Goal: Task Accomplishment & Management: Manage account settings

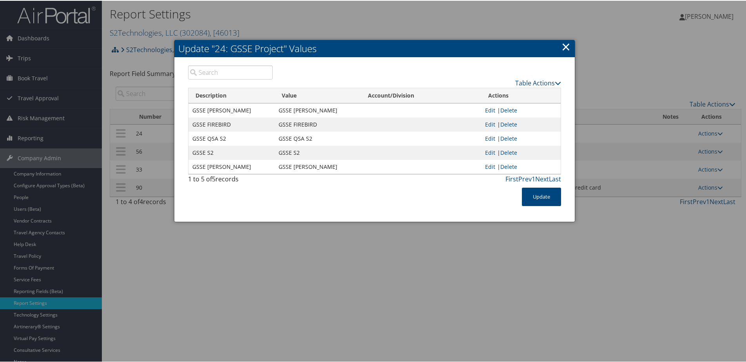
click at [559, 43] on h2 "Update "24: GSSE Project" Values" at bounding box center [374, 47] width 400 height 17
click at [563, 45] on link "×" at bounding box center [566, 46] width 9 height 16
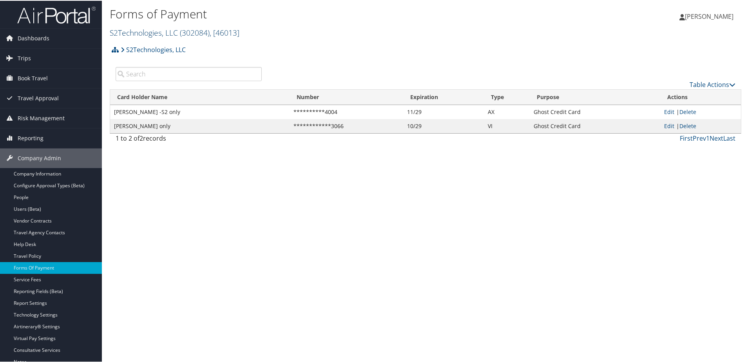
click at [143, 32] on link "S2Technologies, LLC ( 302084 ) , [ 46013 ]" at bounding box center [175, 32] width 130 height 11
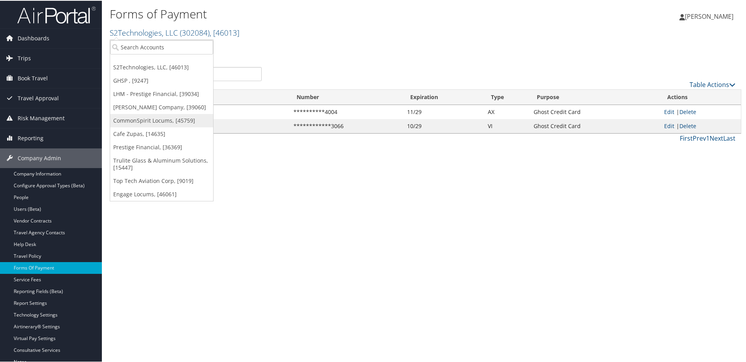
click at [137, 122] on link "CommonSpirit Locums, [45759]" at bounding box center [161, 119] width 103 height 13
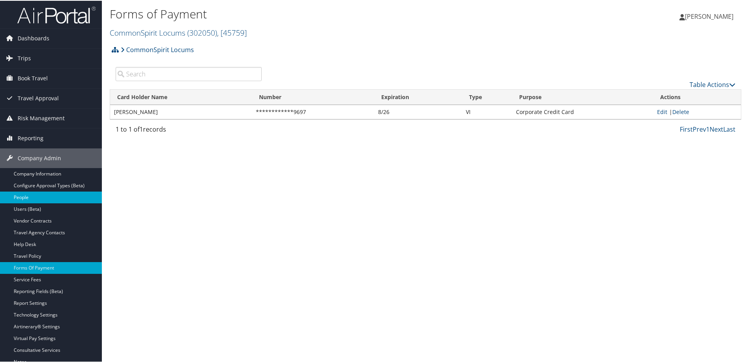
click at [22, 194] on link "People" at bounding box center [51, 197] width 102 height 12
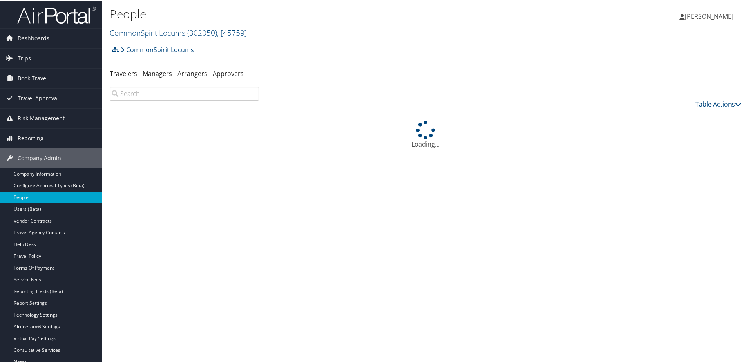
drag, startPoint x: 0, startPoint y: 0, endPoint x: 129, endPoint y: 103, distance: 165.6
click at [111, 96] on input "search" at bounding box center [184, 93] width 149 height 14
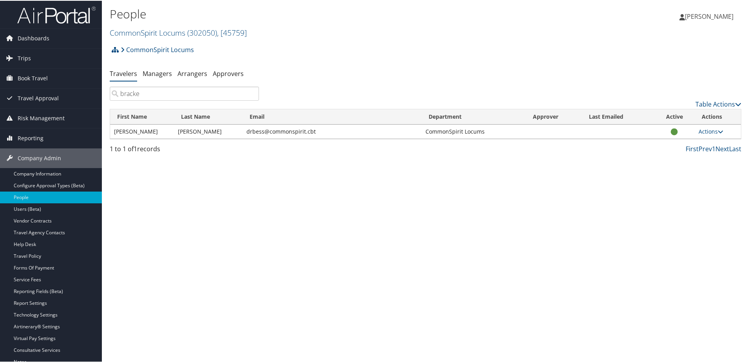
type input "bracke"
click at [161, 37] on small "CommonSpirit Locums ( 302050 ) , [ 45759 ]" at bounding box center [178, 32] width 137 height 11
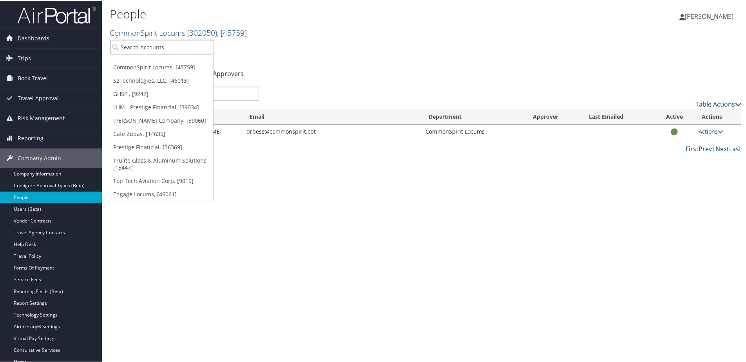
click at [154, 52] on input "search" at bounding box center [161, 46] width 103 height 14
type input "Intertra"
click at [151, 62] on div "InterTrauma (301394), [38184]" at bounding box center [163, 60] width 114 height 7
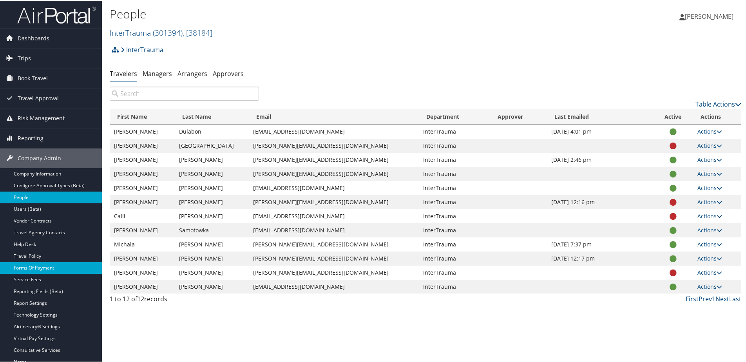
click at [42, 262] on link "Forms Of Payment" at bounding box center [51, 267] width 102 height 12
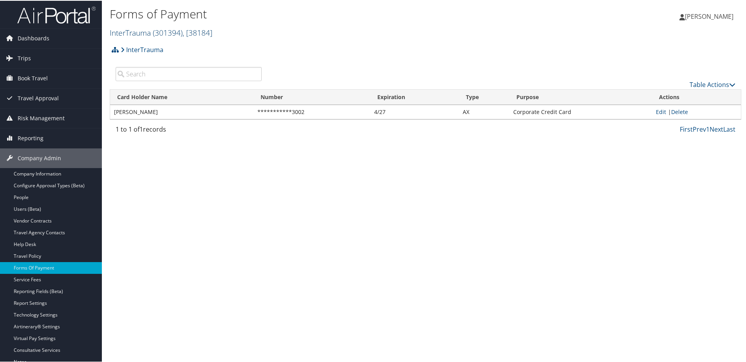
click at [143, 33] on link "InterTrauma ( 301394 ) , [ 38184 ]" at bounding box center [161, 32] width 103 height 11
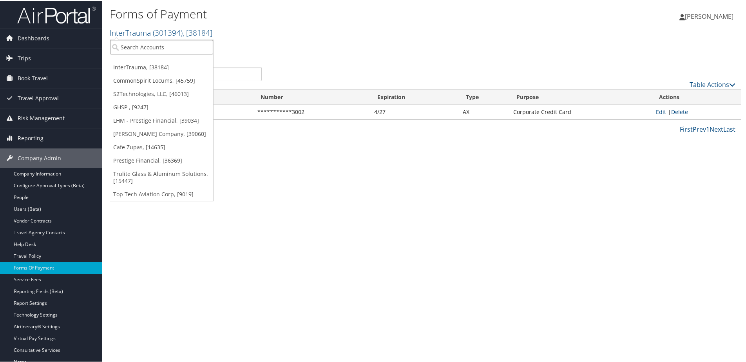
click at [139, 49] on input "search" at bounding box center [161, 46] width 103 height 14
type input "cad"
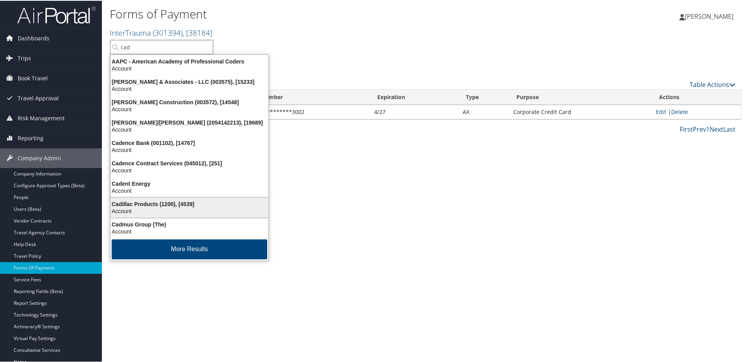
click at [143, 203] on div "Cadillac Products (1200), [4539]" at bounding box center [189, 203] width 167 height 7
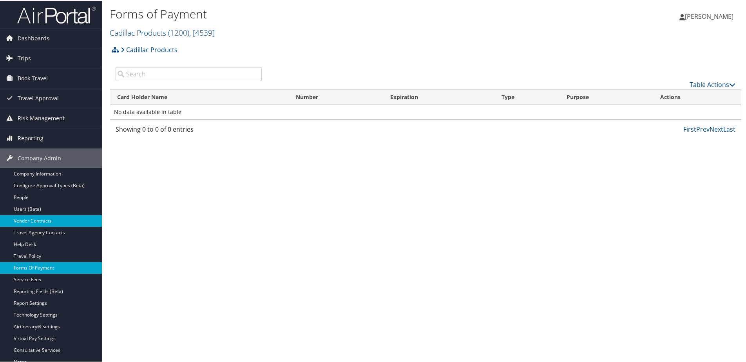
click at [29, 217] on link "Vendor Contracts" at bounding box center [51, 220] width 102 height 12
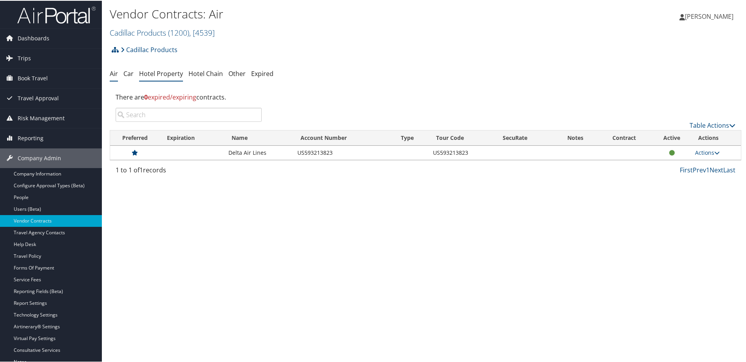
click at [168, 73] on link "Hotel Property" at bounding box center [161, 73] width 44 height 9
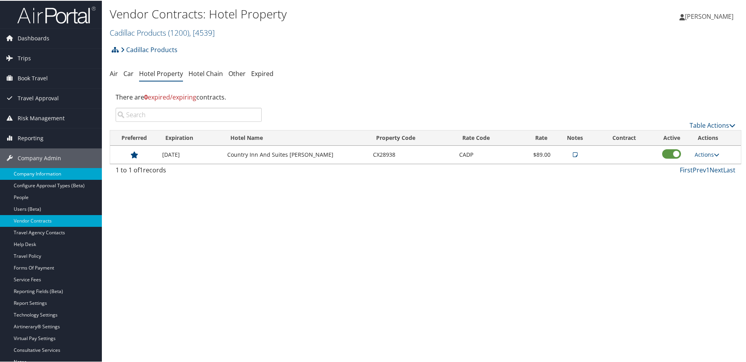
click at [27, 176] on link "Company Information" at bounding box center [51, 173] width 102 height 12
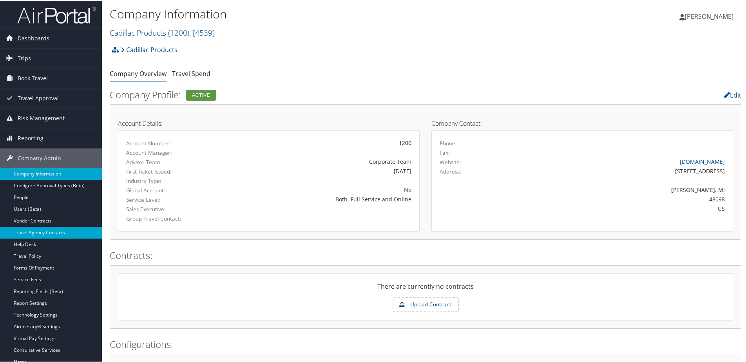
click at [33, 229] on link "Travel Agency Contacts" at bounding box center [51, 232] width 102 height 12
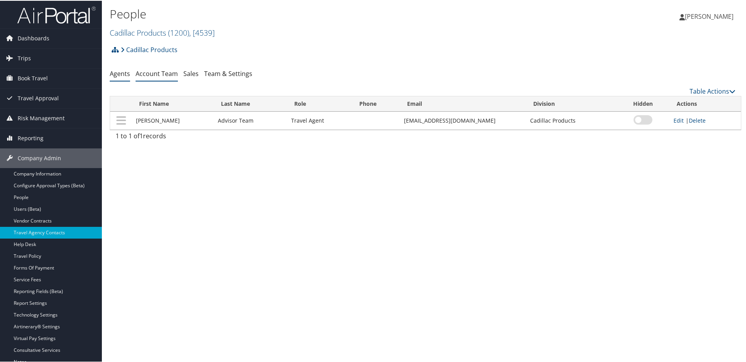
click at [166, 75] on link "Account Team" at bounding box center [157, 73] width 42 height 9
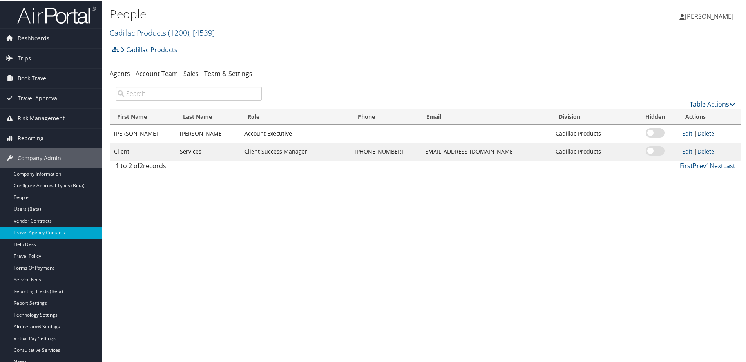
click at [703, 132] on link "Delete" at bounding box center [705, 132] width 17 height 7
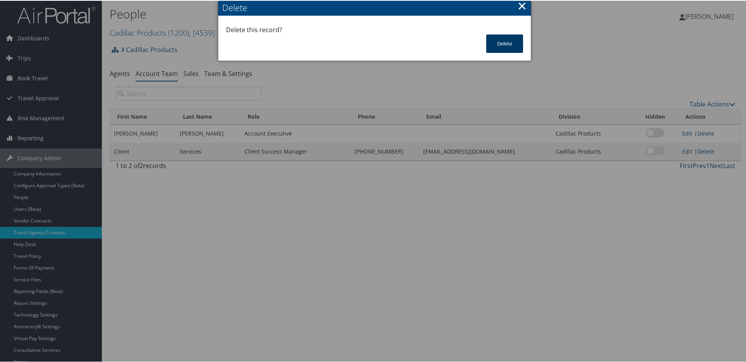
click at [497, 47] on button "Delete" at bounding box center [504, 43] width 37 height 18
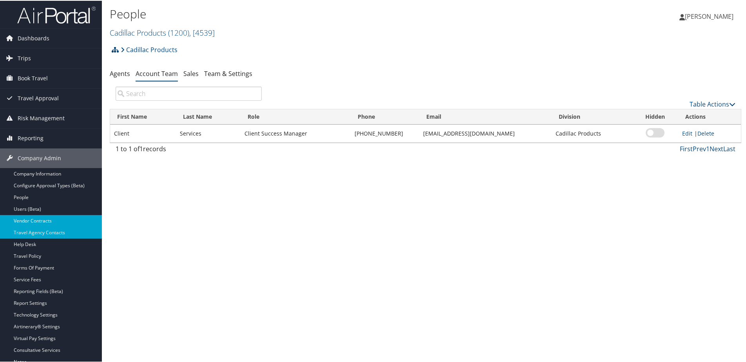
click at [25, 220] on link "Vendor Contracts" at bounding box center [51, 220] width 102 height 12
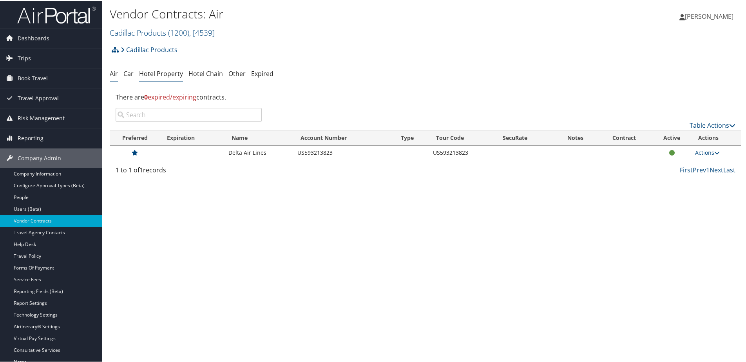
click at [174, 72] on link "Hotel Property" at bounding box center [161, 73] width 44 height 9
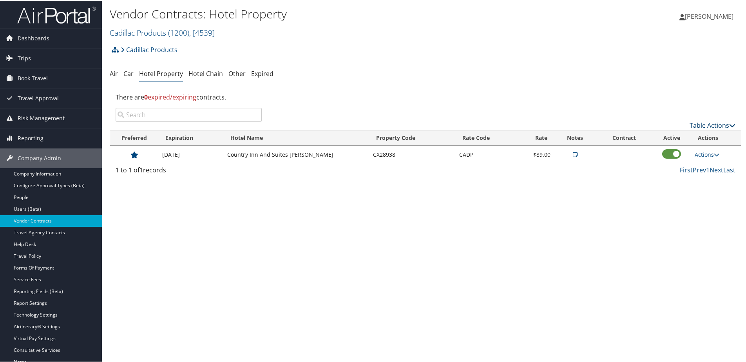
click at [701, 125] on link "Table Actions" at bounding box center [713, 124] width 46 height 9
click at [665, 137] on link "Add New Contract" at bounding box center [686, 136] width 103 height 13
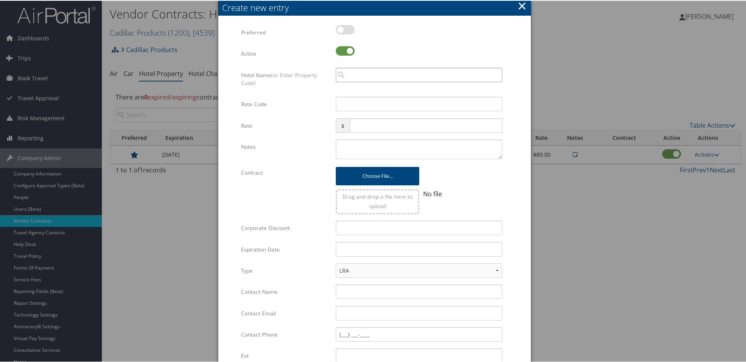
click at [359, 76] on input "search" at bounding box center [419, 74] width 167 height 14
click at [522, 5] on button "×" at bounding box center [522, 5] width 9 height 16
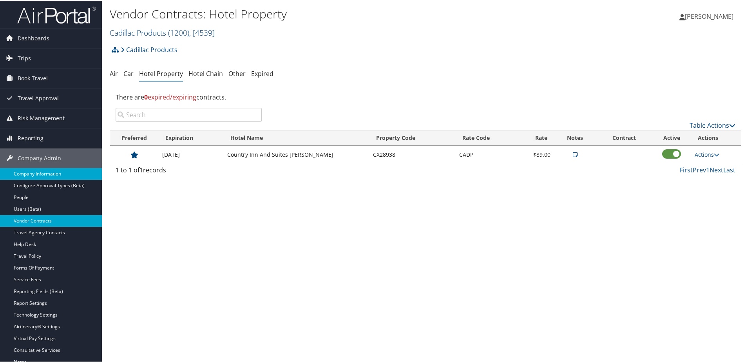
click at [29, 172] on link "Company Information" at bounding box center [51, 173] width 102 height 12
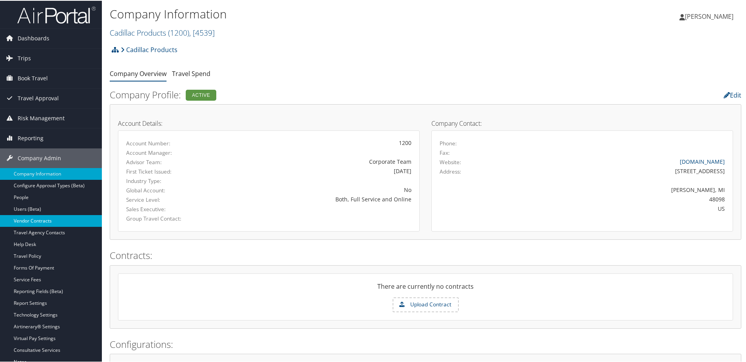
click at [30, 220] on link "Vendor Contracts" at bounding box center [51, 220] width 102 height 12
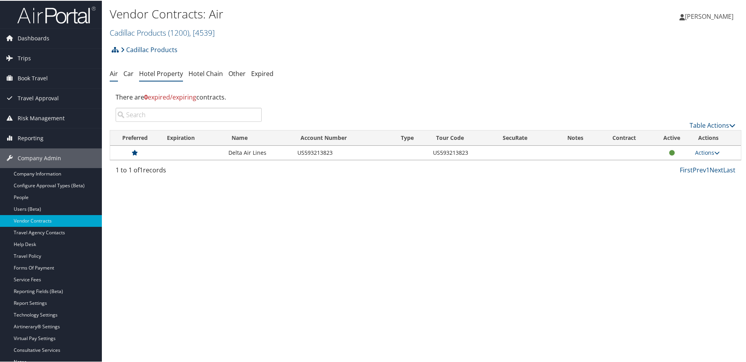
click at [154, 71] on link "Hotel Property" at bounding box center [161, 73] width 44 height 9
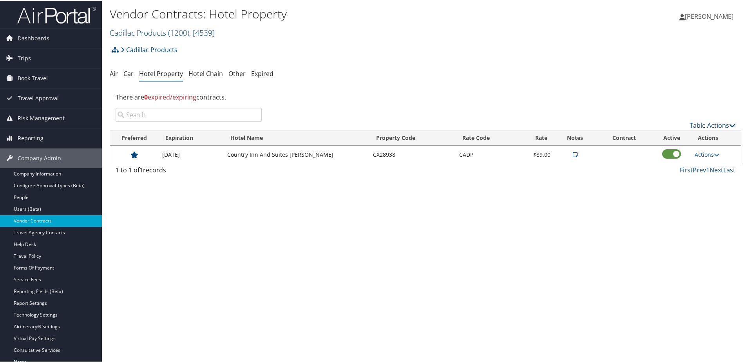
click at [690, 128] on link "Table Actions" at bounding box center [713, 124] width 46 height 9
click at [657, 133] on link "Add New Contract" at bounding box center [686, 136] width 103 height 13
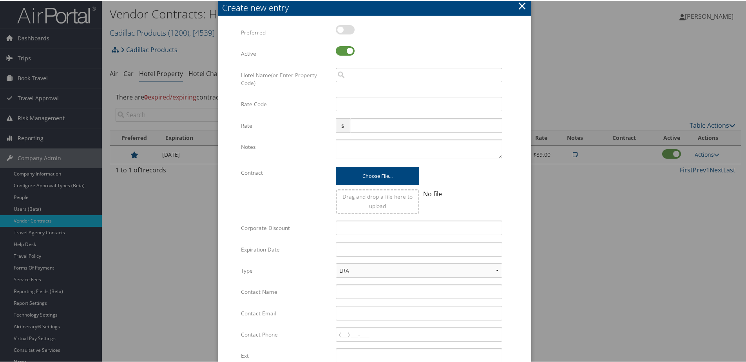
click at [346, 78] on input "search" at bounding box center [419, 74] width 167 height 14
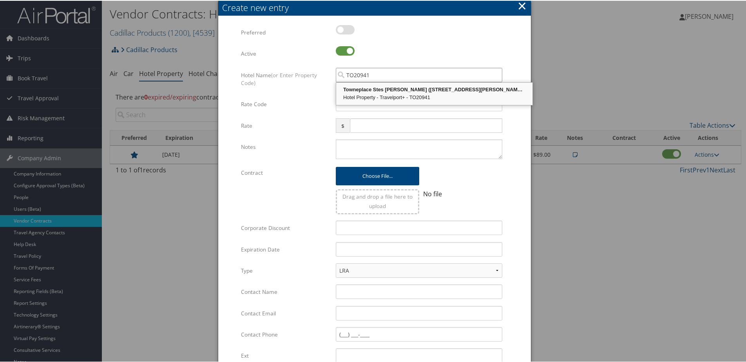
click at [361, 86] on div "Towneplace Stes [PERSON_NAME] ([STREET_ADDRESS][PERSON_NAME] )" at bounding box center [434, 89] width 194 height 8
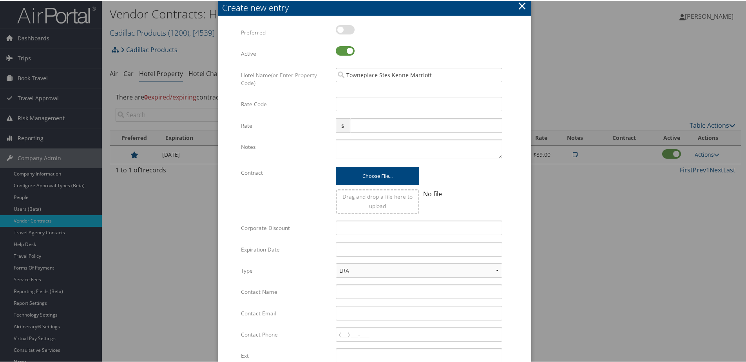
type input "Towneplace Stes Kenne Marriott"
click at [350, 105] on input "Rate Code" at bounding box center [419, 103] width 167 height 14
paste input "CDLC"
type input "CDLC"
click at [359, 127] on input "text" at bounding box center [426, 125] width 152 height 14
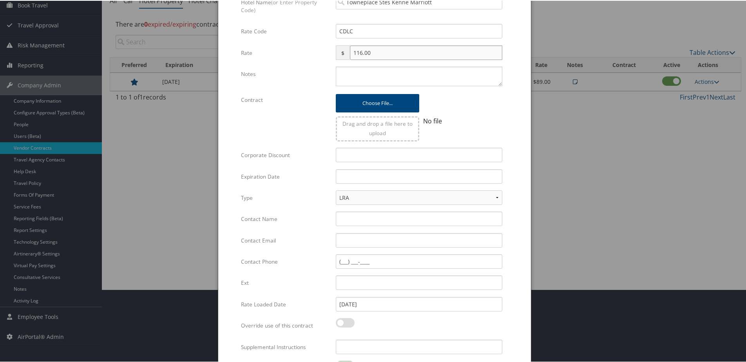
scroll to position [118, 0]
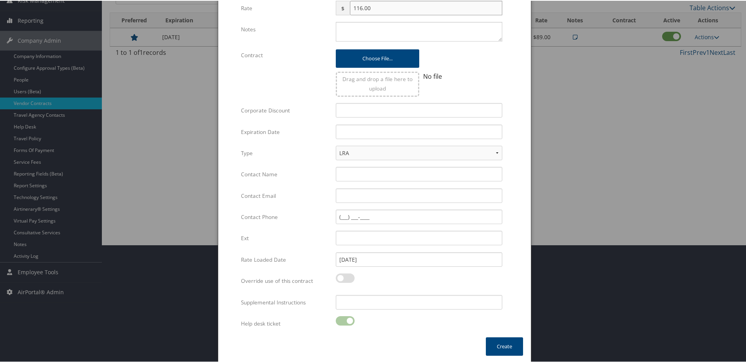
type input "116.00"
paste input "Kari Morani"
type input "Kari Morani"
paste input "Kari.Morani@Marriott.com"
type input "Kari.Morani@Marriott.com"
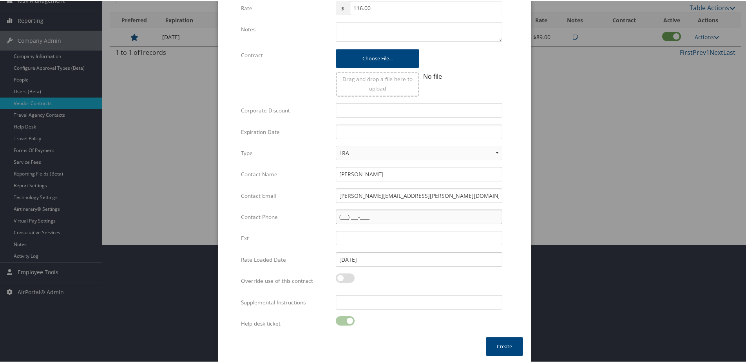
paste input "(404) 934-7830"
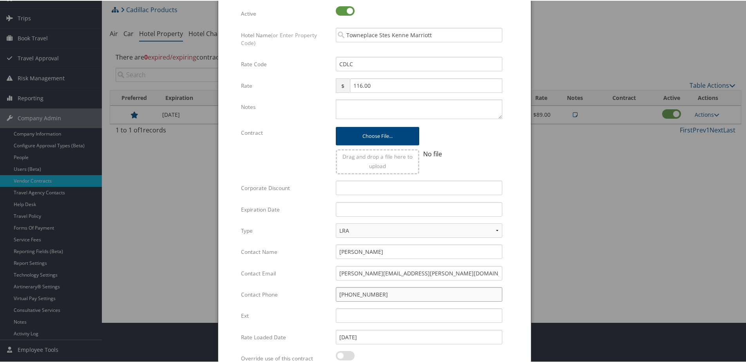
scroll to position [39, 0]
type input "(404) 934-7830"
click at [346, 108] on textarea "Notes" at bounding box center [419, 110] width 167 height 20
paste textarea "The Cluster Code for the GDS is JOW and the Rate code is CDLC"
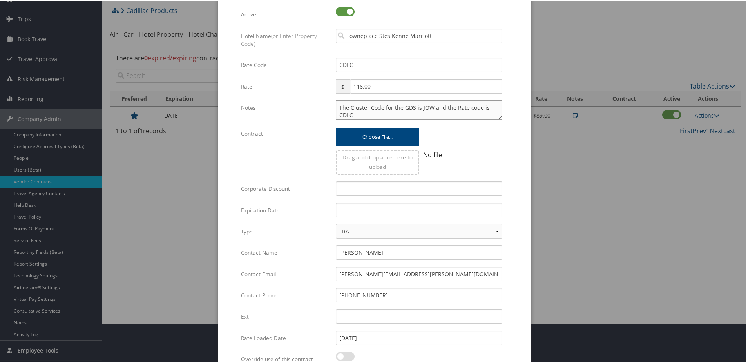
drag, startPoint x: 419, startPoint y: 109, endPoint x: 429, endPoint y: 108, distance: 9.9
click at [429, 108] on textarea "The Cluster Code for the GDS is JOW and the Rate code is CDLC" at bounding box center [419, 110] width 167 height 20
drag, startPoint x: 423, startPoint y: 104, endPoint x: 399, endPoint y: 113, distance: 26.3
click at [399, 113] on textarea "The Cluster Code for the GDS is JOW and the Rate code is CDLC" at bounding box center [419, 110] width 167 height 20
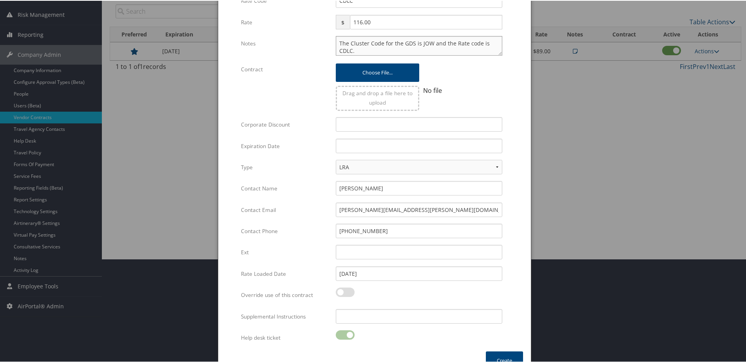
scroll to position [119, 0]
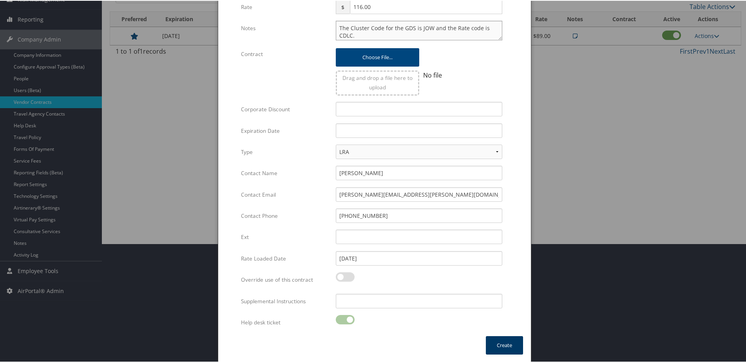
type textarea "The Cluster Code for the GDS is JOW and the Rate code is CDLC."
click at [498, 346] on button "Create" at bounding box center [504, 344] width 37 height 18
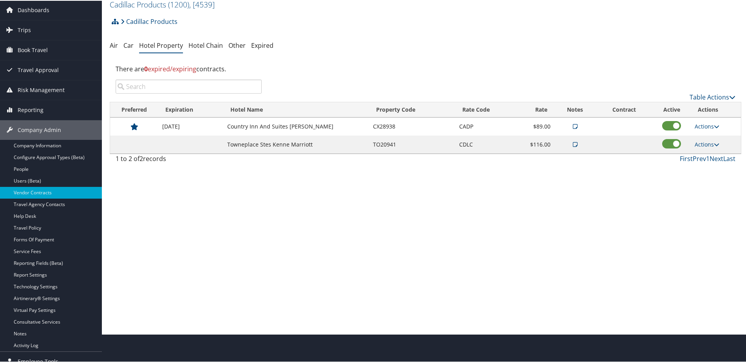
scroll to position [0, 0]
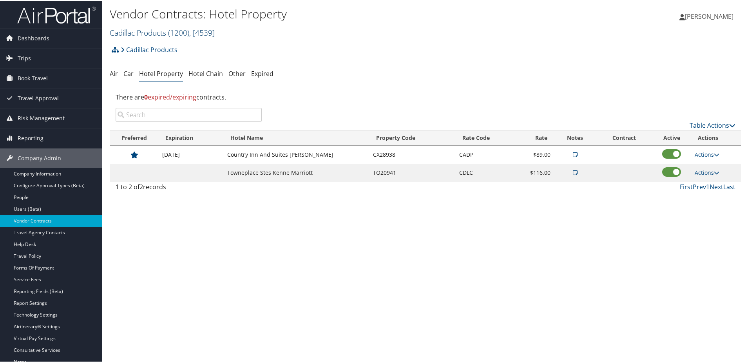
click at [136, 31] on link "Cadillac Products ( 1200 ) , [ 4539 ]" at bounding box center [162, 32] width 105 height 11
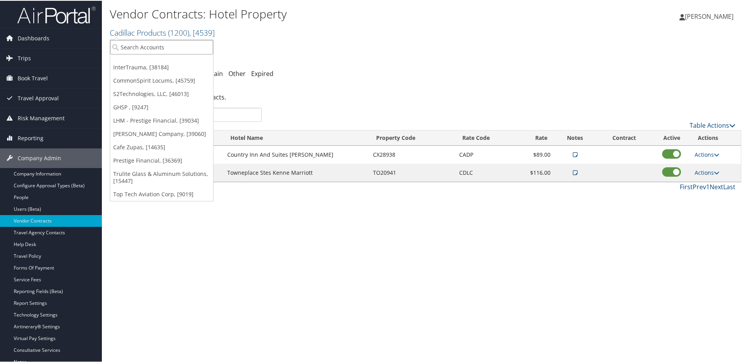
click at [134, 45] on input "search" at bounding box center [161, 46] width 103 height 14
type input "ThomasArt"
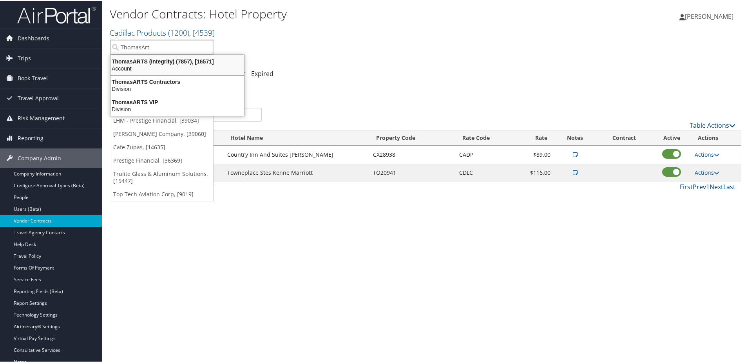
click at [139, 56] on div "ThomasARTS (Integrity) (7857), [16571] Account" at bounding box center [177, 64] width 131 height 18
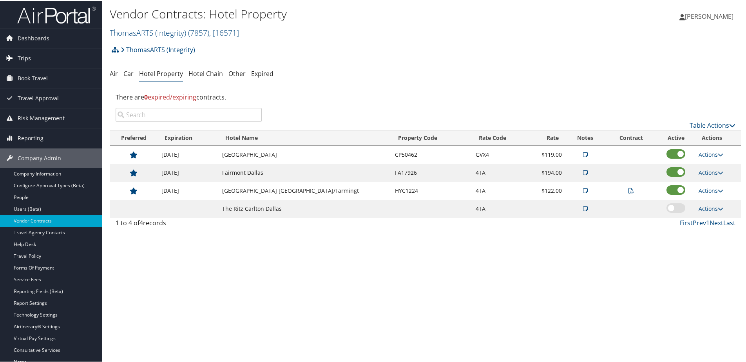
click at [28, 57] on span "Trips" at bounding box center [24, 58] width 13 height 20
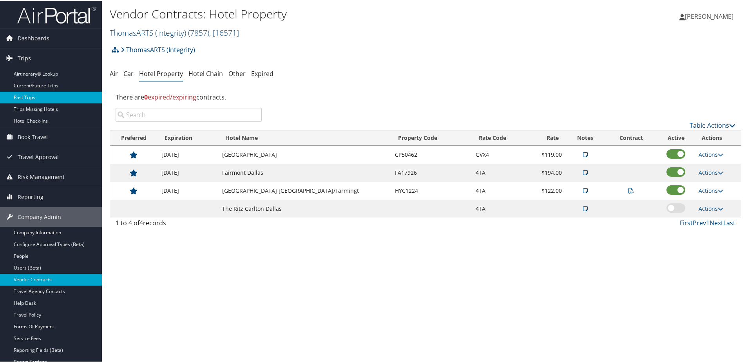
click at [21, 98] on link "Past Trips" at bounding box center [51, 97] width 102 height 12
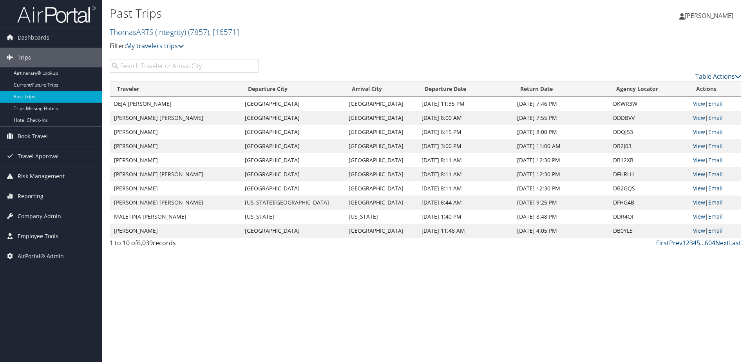
click at [139, 63] on input "search" at bounding box center [184, 66] width 149 height 14
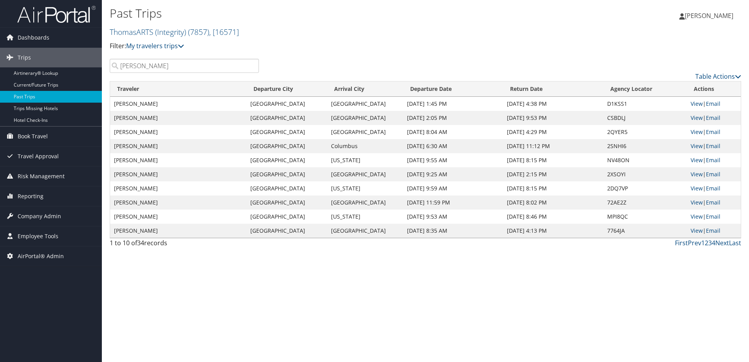
drag, startPoint x: 155, startPoint y: 68, endPoint x: 119, endPoint y: 67, distance: 35.7
click at [119, 67] on input "Nelson" at bounding box center [184, 66] width 149 height 14
type input "[PERSON_NAME]"
click at [21, 219] on span "Company Admin" at bounding box center [39, 217] width 43 height 20
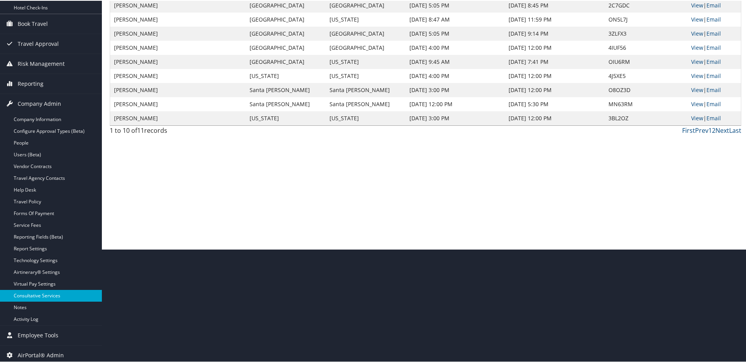
scroll to position [116, 0]
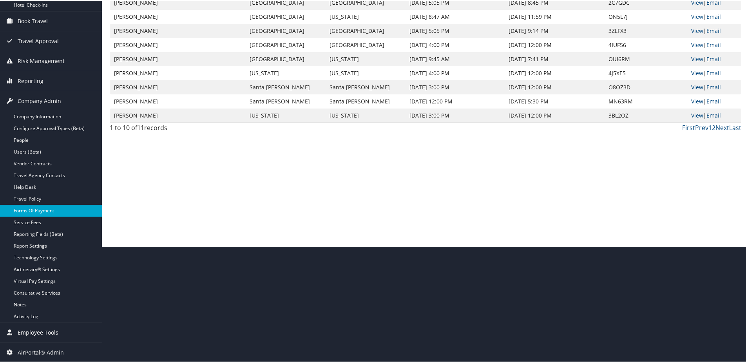
click at [38, 215] on link "Forms Of Payment" at bounding box center [51, 210] width 102 height 12
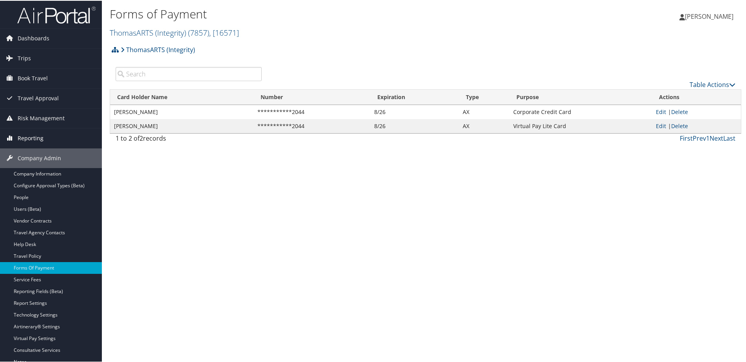
click at [24, 137] on span "Reporting" at bounding box center [31, 138] width 26 height 20
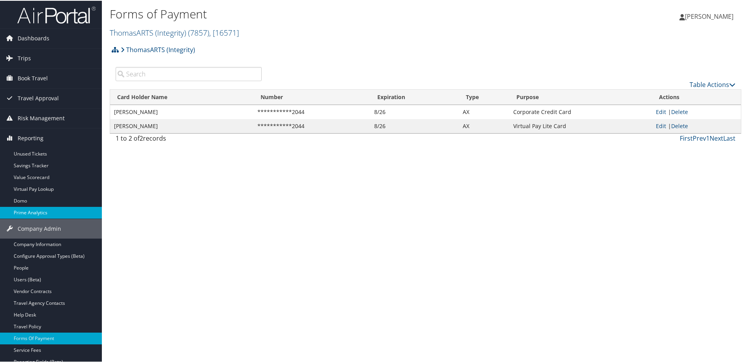
click at [34, 212] on link "Prime Analytics" at bounding box center [51, 212] width 102 height 12
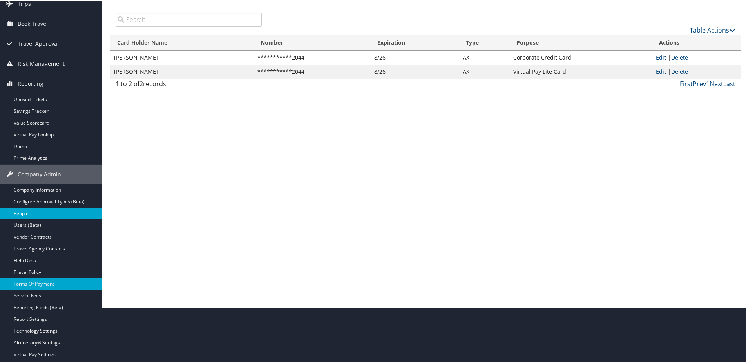
scroll to position [128, 0]
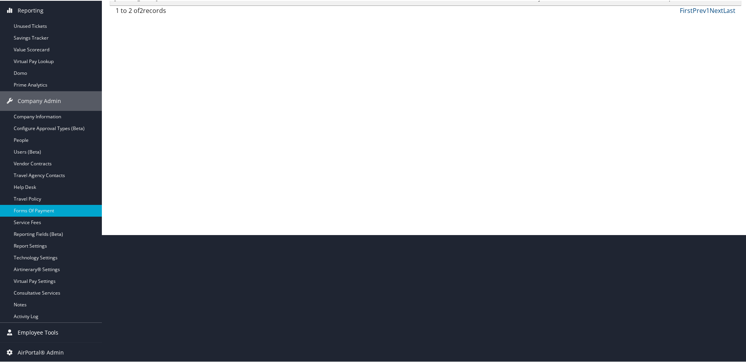
click at [26, 330] on span "Employee Tools" at bounding box center [38, 332] width 41 height 20
click at [31, 344] on link "Admin Search (CTRL + S)" at bounding box center [51, 348] width 102 height 12
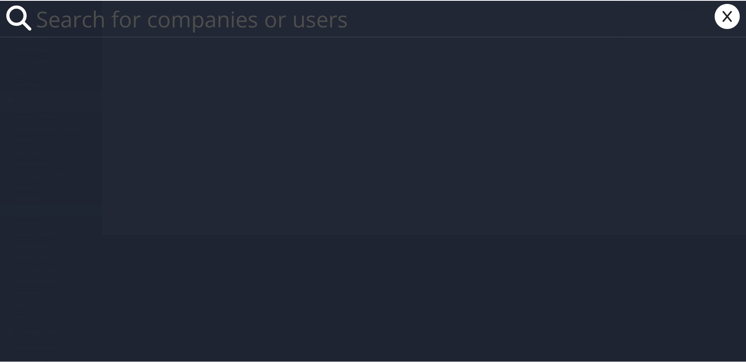
paste input "[EMAIL_ADDRESS][DOMAIN_NAME]"
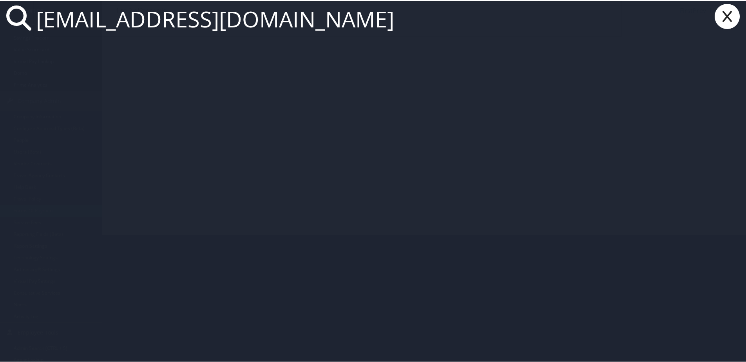
type input "[EMAIL_ADDRESS][DOMAIN_NAME]"
click at [721, 14] on icon at bounding box center [727, 15] width 31 height 25
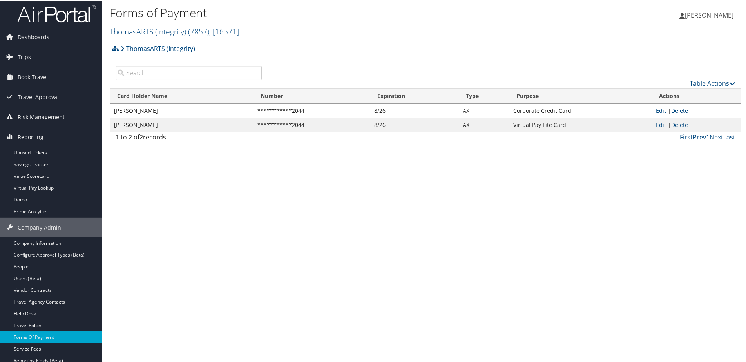
scroll to position [0, 0]
click at [151, 27] on link "ThomasARTS (Integrity) ( 7857 ) , [ 16571 ]" at bounding box center [174, 32] width 129 height 11
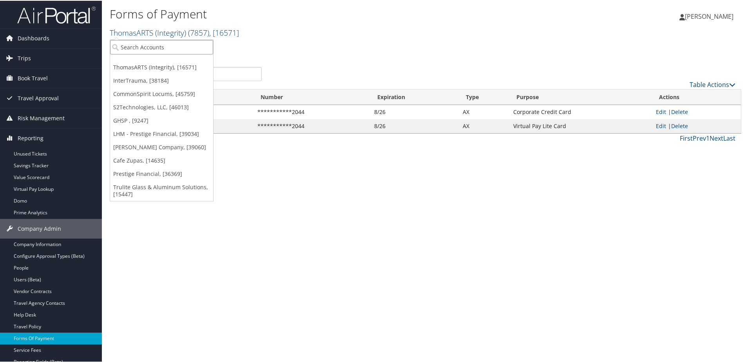
click at [147, 49] on input "search" at bounding box center [161, 46] width 103 height 14
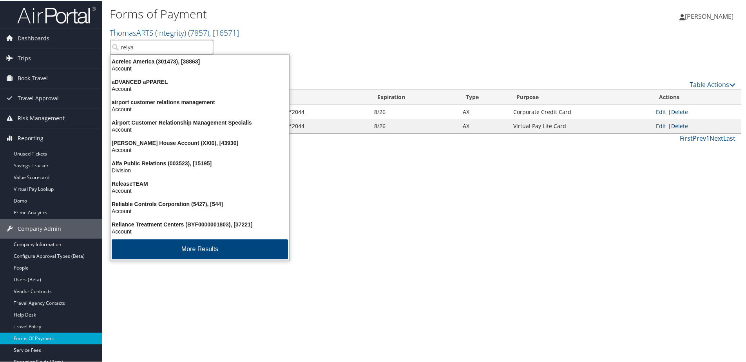
type input "relyan"
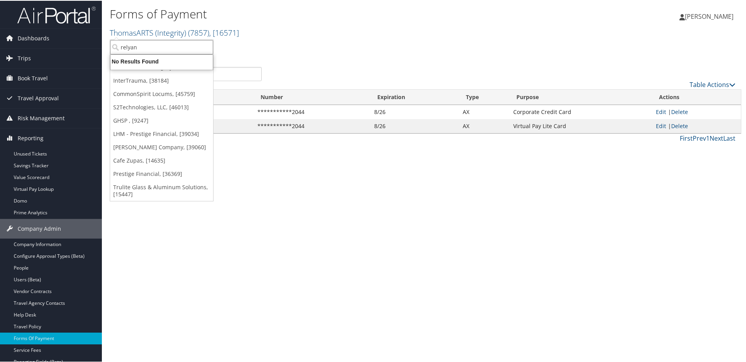
drag, startPoint x: 139, startPoint y: 49, endPoint x: 118, endPoint y: 46, distance: 21.3
click at [118, 46] on input "relyan" at bounding box center [161, 46] width 103 height 14
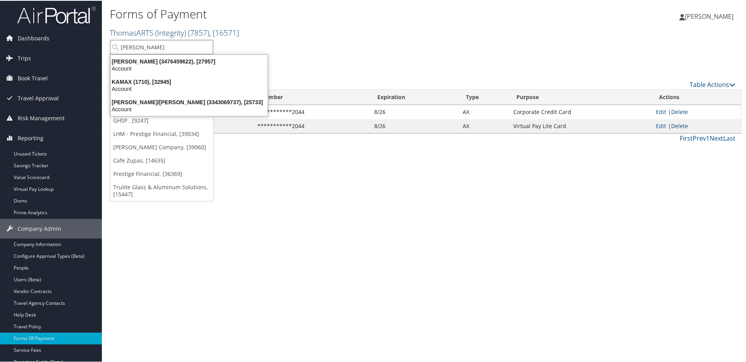
type input "Kamax"
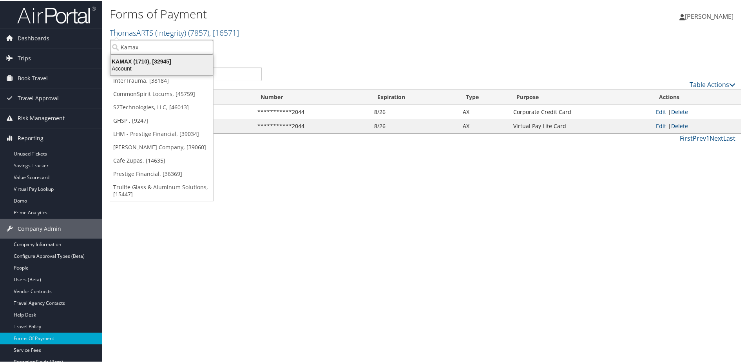
click at [159, 63] on div "KAMAX (1710), [32945]" at bounding box center [162, 60] width 112 height 7
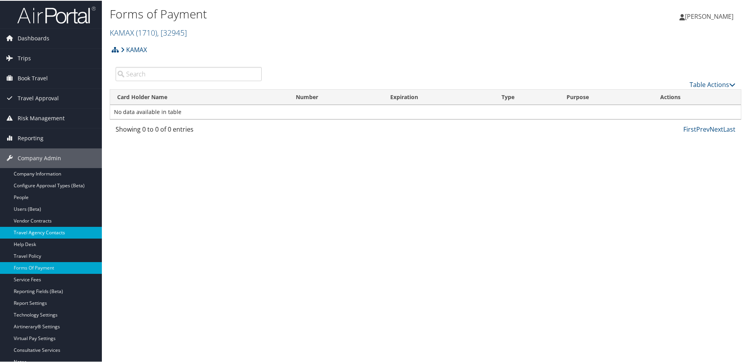
click at [39, 232] on link "Travel Agency Contacts" at bounding box center [51, 232] width 102 height 12
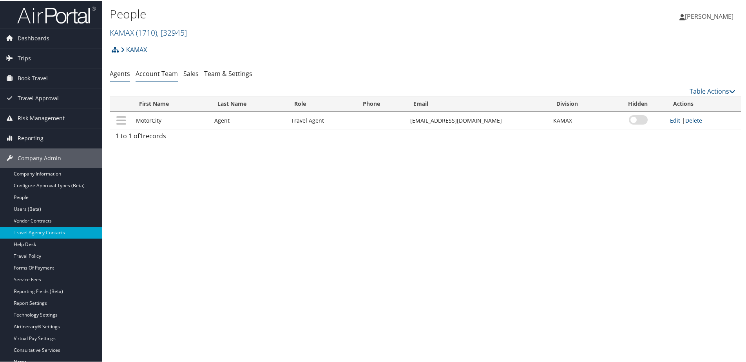
click at [164, 74] on link "Account Team" at bounding box center [157, 73] width 42 height 9
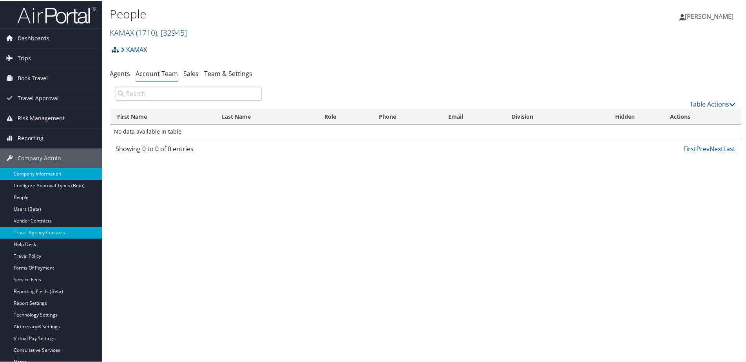
click at [35, 176] on link "Company Information" at bounding box center [51, 173] width 102 height 12
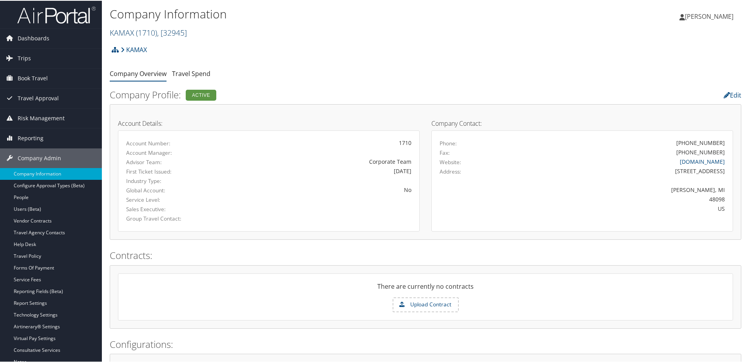
click at [131, 33] on link "KAMAX ( 1710 ) , [ 32945 ]" at bounding box center [148, 32] width 77 height 11
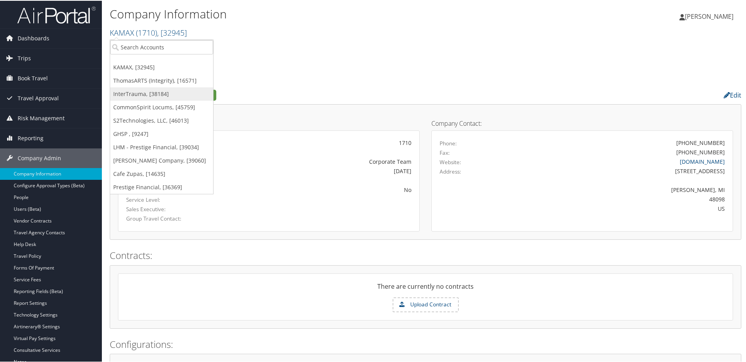
click at [128, 93] on link "InterTrauma, [38184]" at bounding box center [161, 93] width 103 height 13
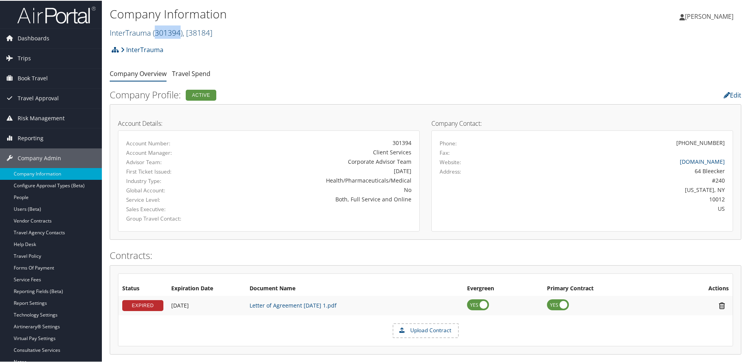
drag, startPoint x: 156, startPoint y: 31, endPoint x: 182, endPoint y: 32, distance: 25.9
click at [182, 32] on span "( 301394 )" at bounding box center [168, 32] width 30 height 11
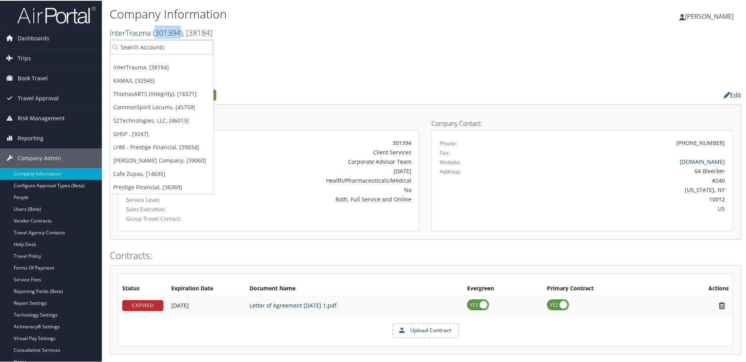
copy span "301394"
drag, startPoint x: 108, startPoint y: 33, endPoint x: 152, endPoint y: 40, distance: 44.5
click at [152, 40] on div "Company Information InterTrauma ( 301394 ) , [ 38184 ] InterTrauma KAMAX Thomas…" at bounding box center [425, 20] width 647 height 41
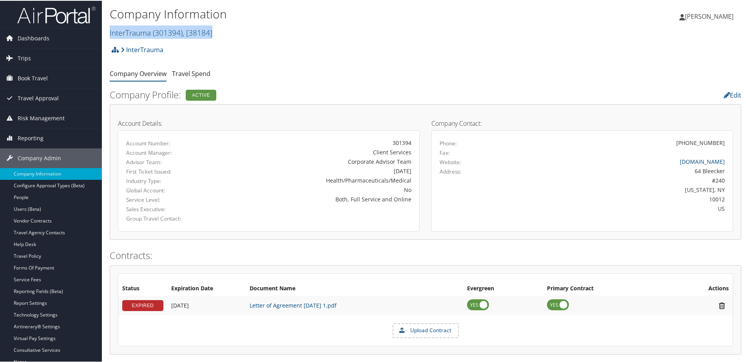
copy div "InterTrauma ( 301394 ) , [ 38184 ] InterTrauma KAMAX ThomasARTS (Integrity) Com…"
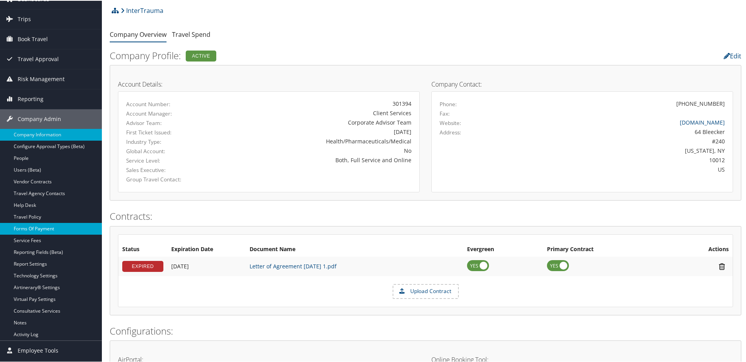
click at [31, 228] on link "Forms Of Payment" at bounding box center [51, 228] width 102 height 12
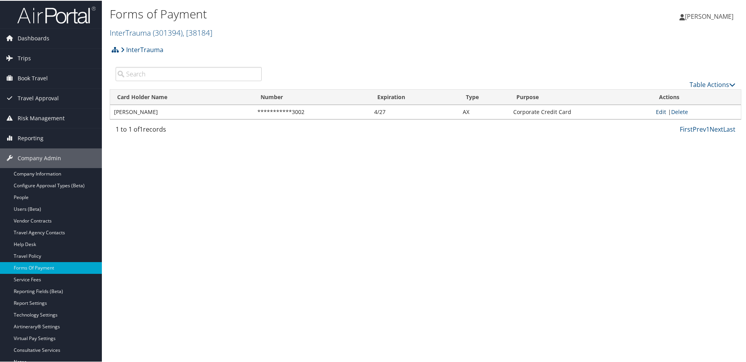
click at [656, 112] on link "Edit" at bounding box center [661, 110] width 10 height 7
select select "AX"
select select "2"
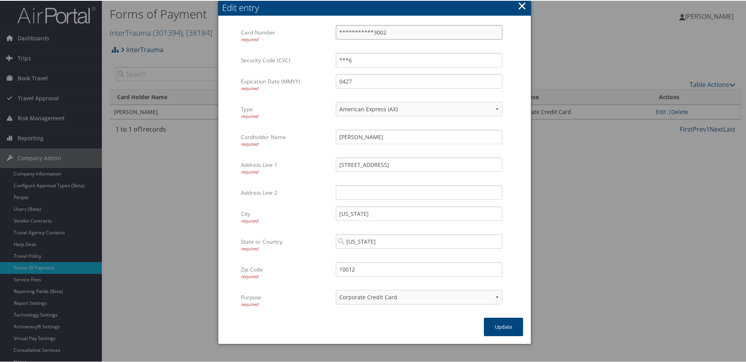
drag, startPoint x: 391, startPoint y: 33, endPoint x: 321, endPoint y: 38, distance: 70.0
click at [321, 38] on div "**********" at bounding box center [374, 38] width 267 height 28
type input "372728603174000"
drag, startPoint x: 361, startPoint y: 59, endPoint x: 323, endPoint y: 58, distance: 38.4
click at [323, 58] on div "Security Code (CVC) ***6 Multiple values The selected items contain different v…" at bounding box center [374, 62] width 267 height 21
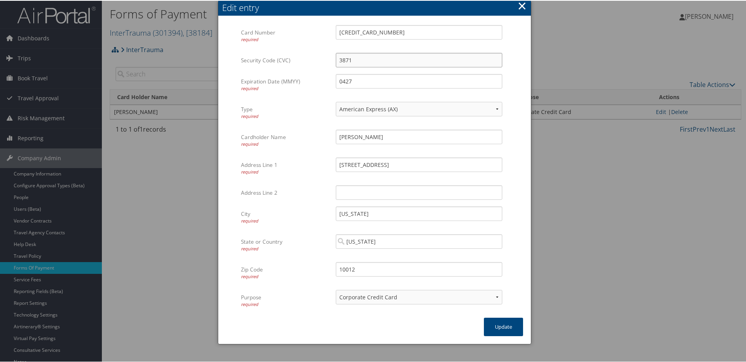
type input "3871"
drag, startPoint x: 365, startPoint y: 82, endPoint x: 323, endPoint y: 81, distance: 41.5
click at [323, 81] on div "Expiration Date (MMYY) required 0427 Multiple values The selected items contain…" at bounding box center [374, 87] width 267 height 28
type input "0630"
drag, startPoint x: 388, startPoint y: 134, endPoint x: 323, endPoint y: 134, distance: 65.0
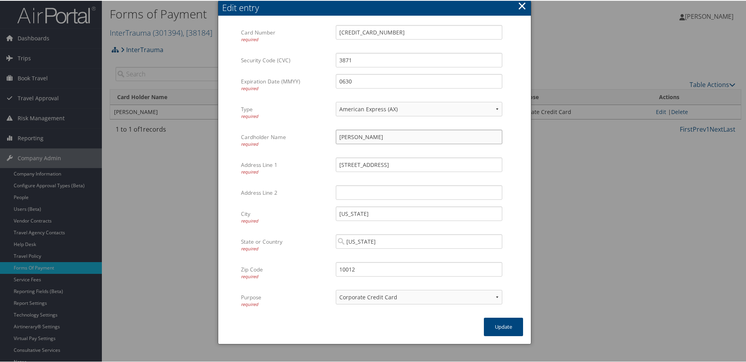
click at [323, 134] on div "Cardholder Name required Manuel Guerrero Multiple values The selected items con…" at bounding box center [374, 143] width 267 height 28
type input "InterTrauma"
click at [500, 324] on button "Update" at bounding box center [503, 326] width 39 height 18
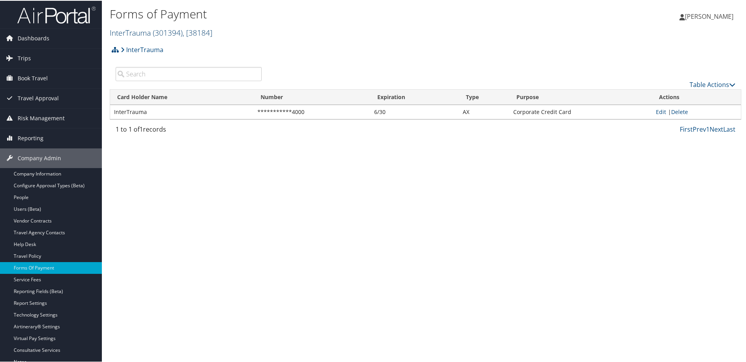
click at [118, 30] on link "InterTrauma ( 301394 ) , [ 38184 ]" at bounding box center [161, 32] width 103 height 11
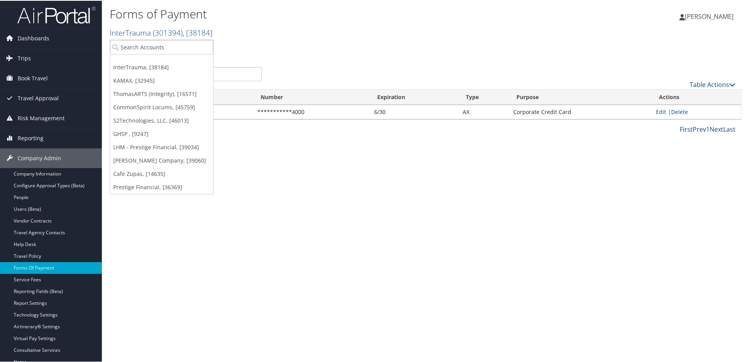
drag, startPoint x: 118, startPoint y: 30, endPoint x: 131, endPoint y: 78, distance: 49.6
click at [131, 78] on link "KAMAX, [32945]" at bounding box center [161, 79] width 103 height 13
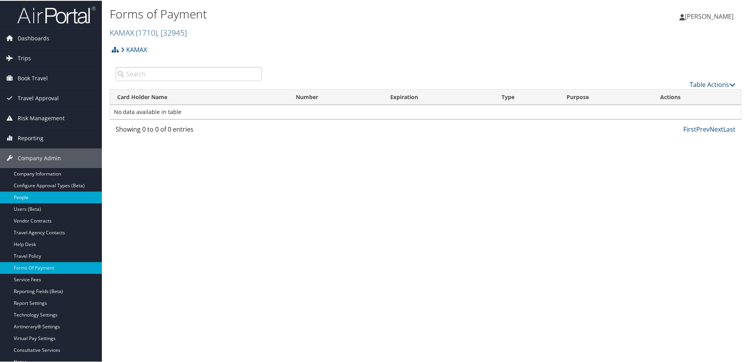
scroll to position [39, 0]
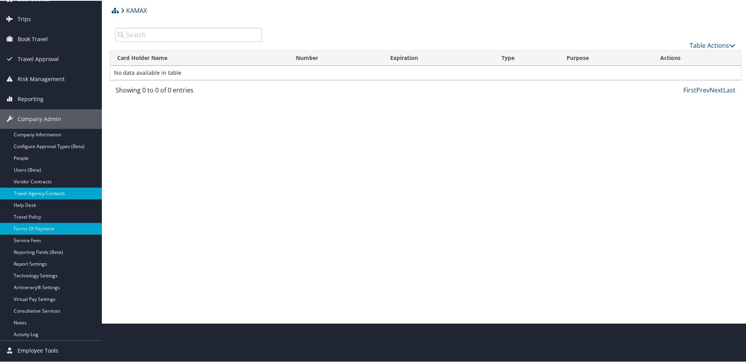
click at [36, 189] on link "Travel Agency Contacts" at bounding box center [51, 193] width 102 height 12
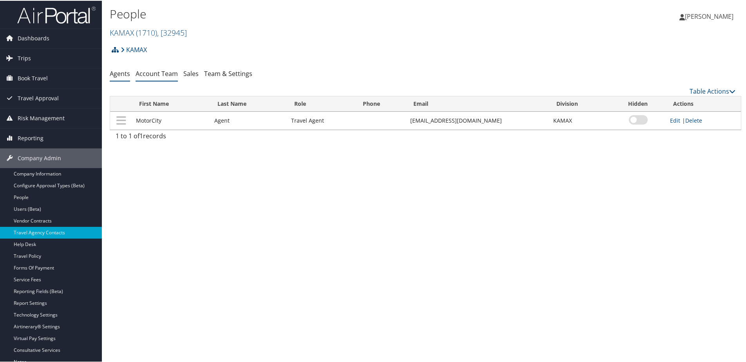
click at [163, 72] on link "Account Team" at bounding box center [157, 73] width 42 height 9
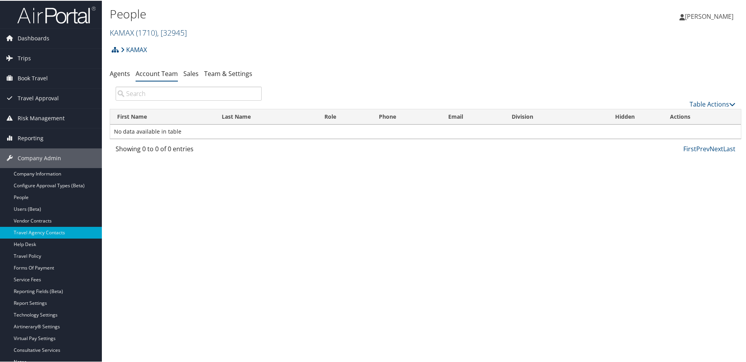
click at [141, 33] on span "( 1710 )" at bounding box center [146, 32] width 21 height 11
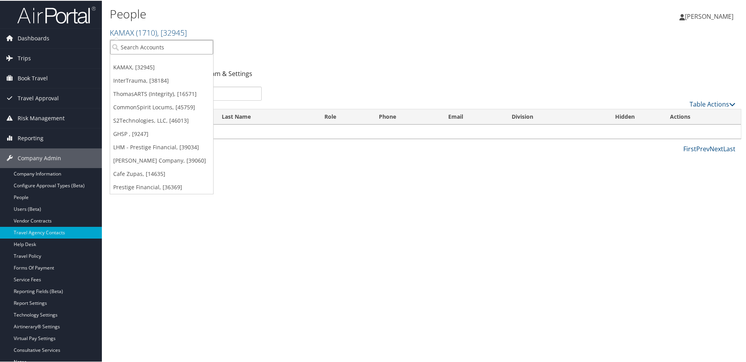
click at [130, 45] on input "search" at bounding box center [161, 46] width 103 height 14
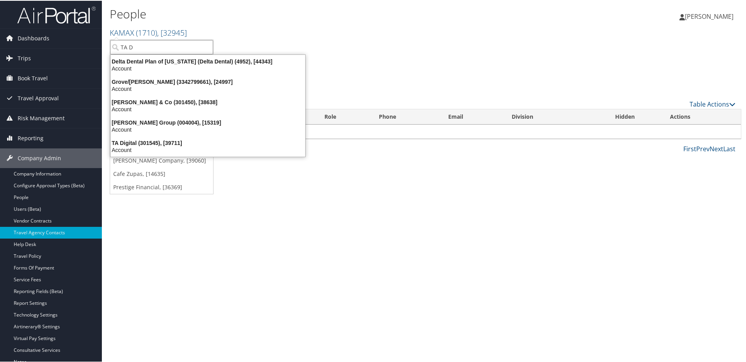
type input "TA Di"
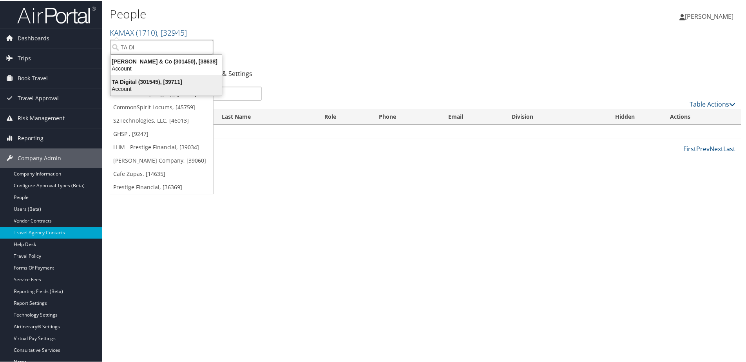
click at [123, 88] on div "Account" at bounding box center [166, 88] width 121 height 7
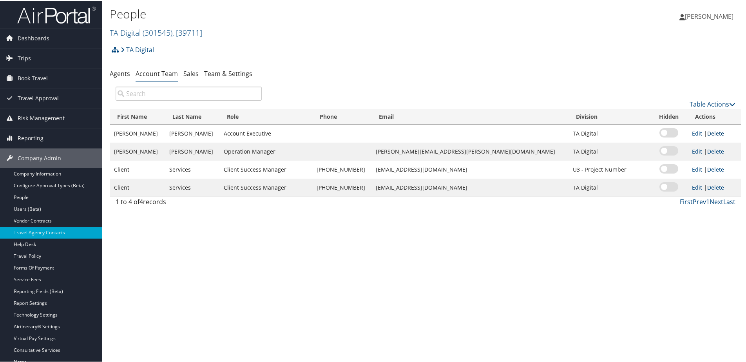
click at [707, 131] on link "Delete" at bounding box center [715, 132] width 17 height 7
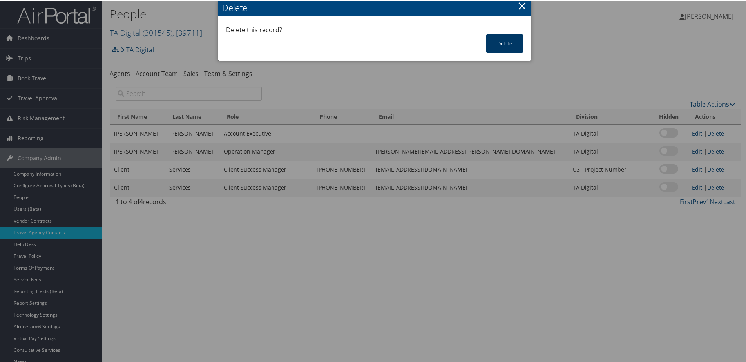
click at [501, 40] on button "Delete" at bounding box center [504, 43] width 37 height 18
